Goal: Transaction & Acquisition: Book appointment/travel/reservation

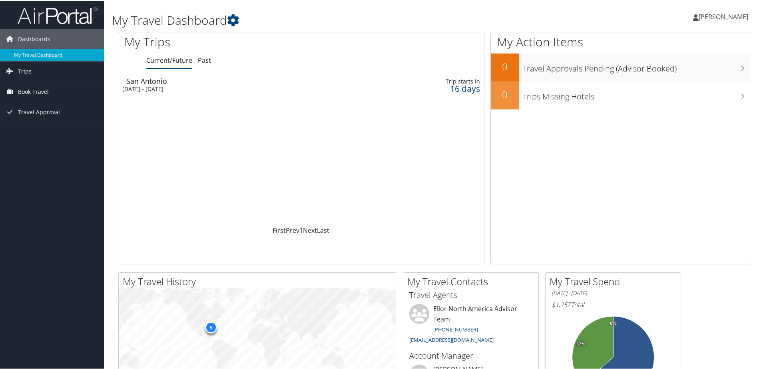
click at [25, 91] on span "Book Travel" at bounding box center [33, 91] width 31 height 20
click at [24, 129] on link "Book/Manage Online Trips" at bounding box center [52, 131] width 104 height 12
click at [32, 130] on link "Book/Manage Online Trips" at bounding box center [52, 131] width 104 height 12
click at [33, 91] on span "Book Travel" at bounding box center [33, 91] width 31 height 20
click at [26, 133] on link "Book/Manage Online Trips" at bounding box center [52, 131] width 104 height 12
